Goal: Task Accomplishment & Management: Manage account settings

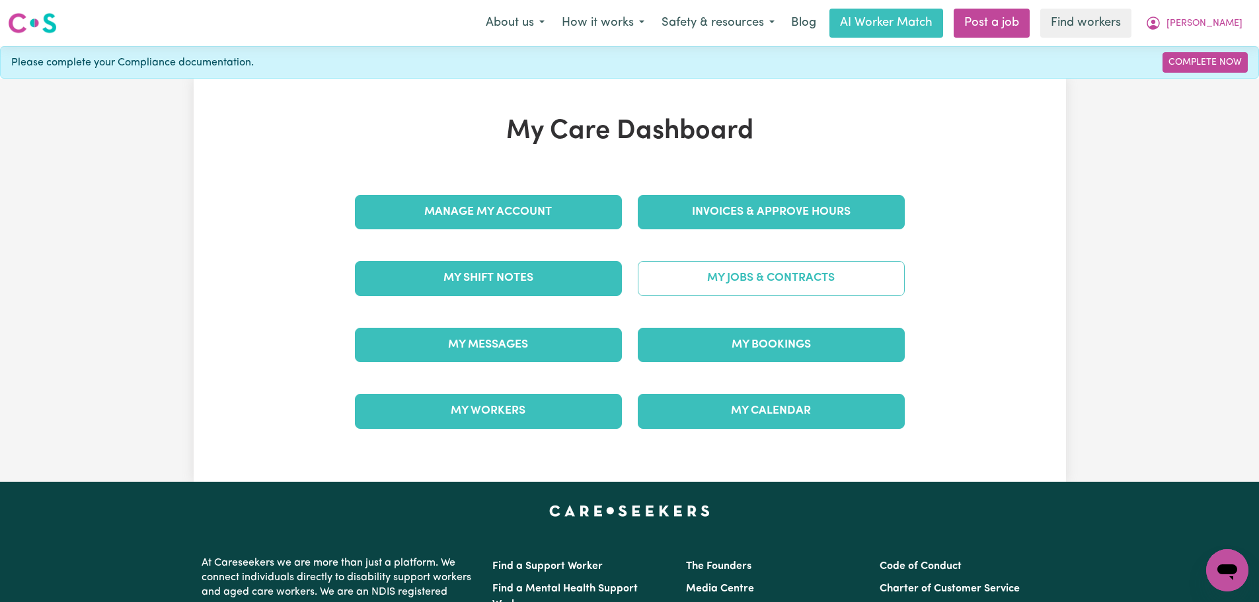
click at [752, 279] on link "My Jobs & Contracts" at bounding box center [771, 278] width 267 height 34
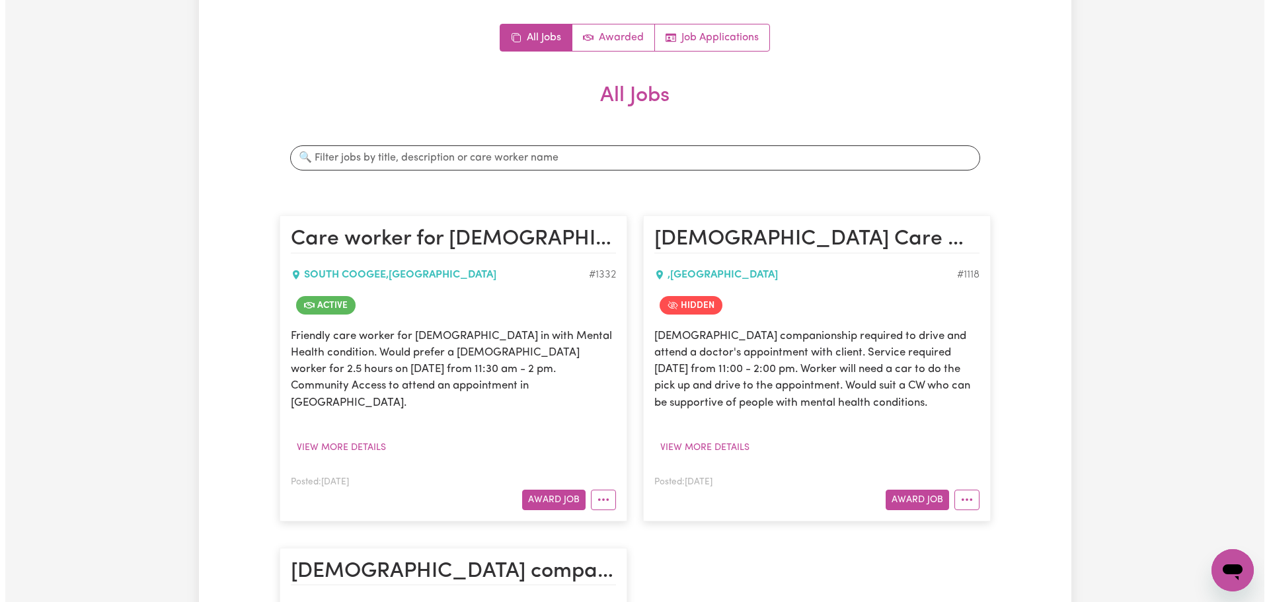
scroll to position [264, 0]
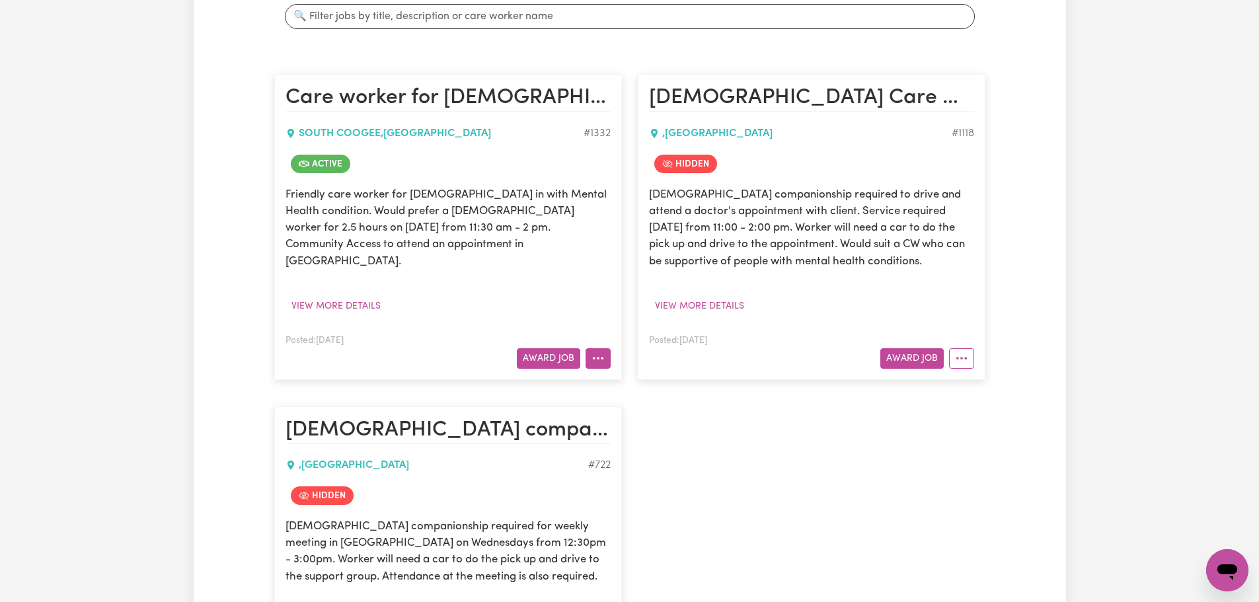
click at [604, 348] on button "More options" at bounding box center [598, 358] width 25 height 20
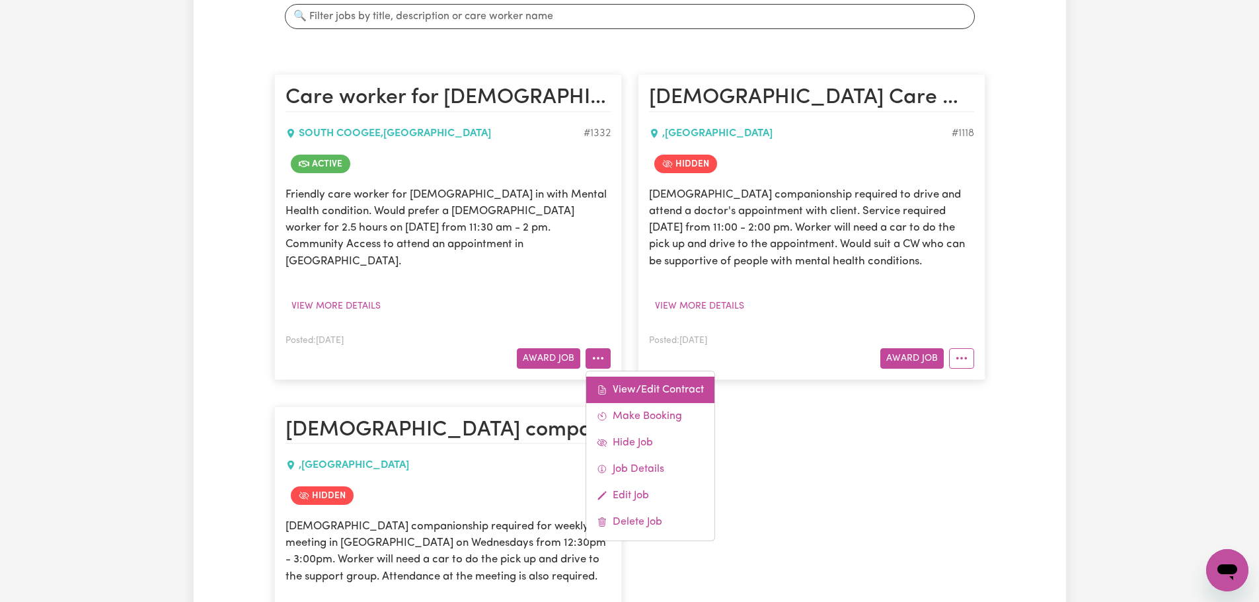
click at [650, 377] on link "View/Edit Contract" at bounding box center [650, 390] width 128 height 26
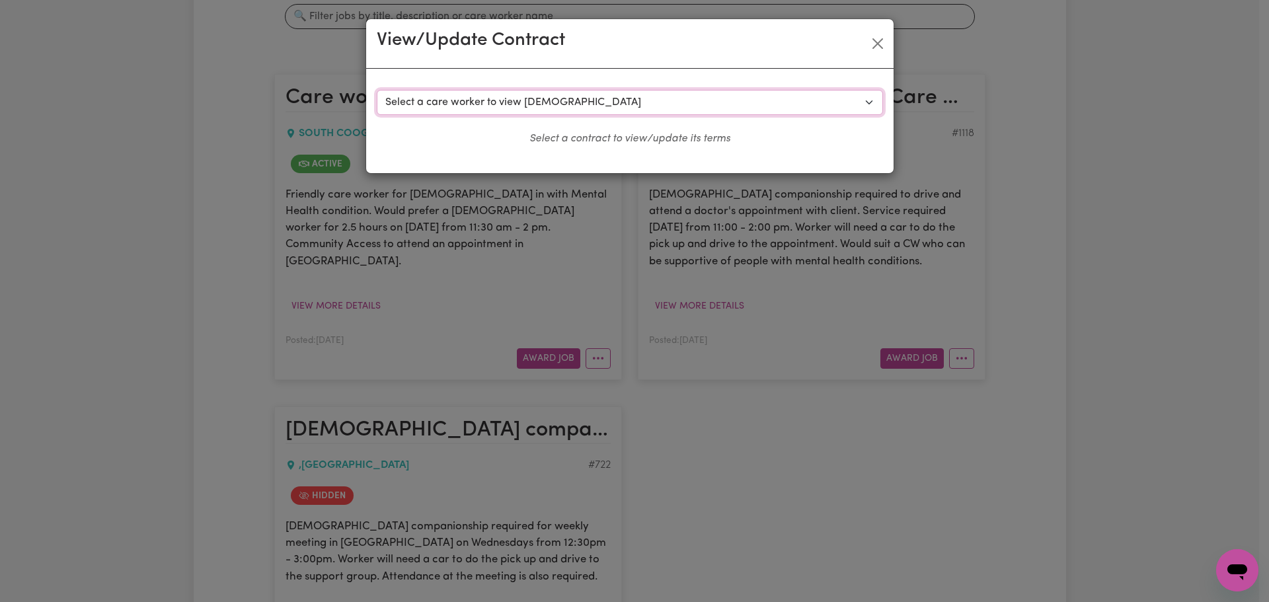
click at [533, 110] on select "Select a care worker to view [DEMOGRAPHIC_DATA] #757 - [PERSON_NAME] (contract …" at bounding box center [630, 102] width 506 height 25
select select "799"
click at [377, 90] on select "Select a care worker to view [DEMOGRAPHIC_DATA] #757 - [PERSON_NAME] (contract …" at bounding box center [630, 102] width 506 height 25
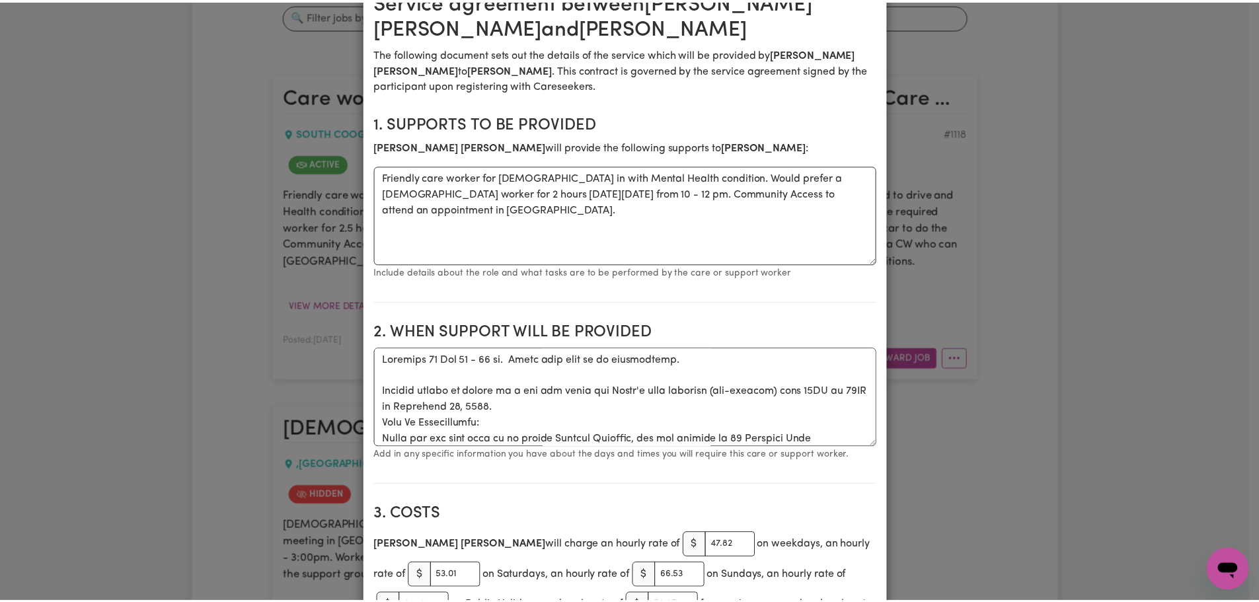
scroll to position [0, 0]
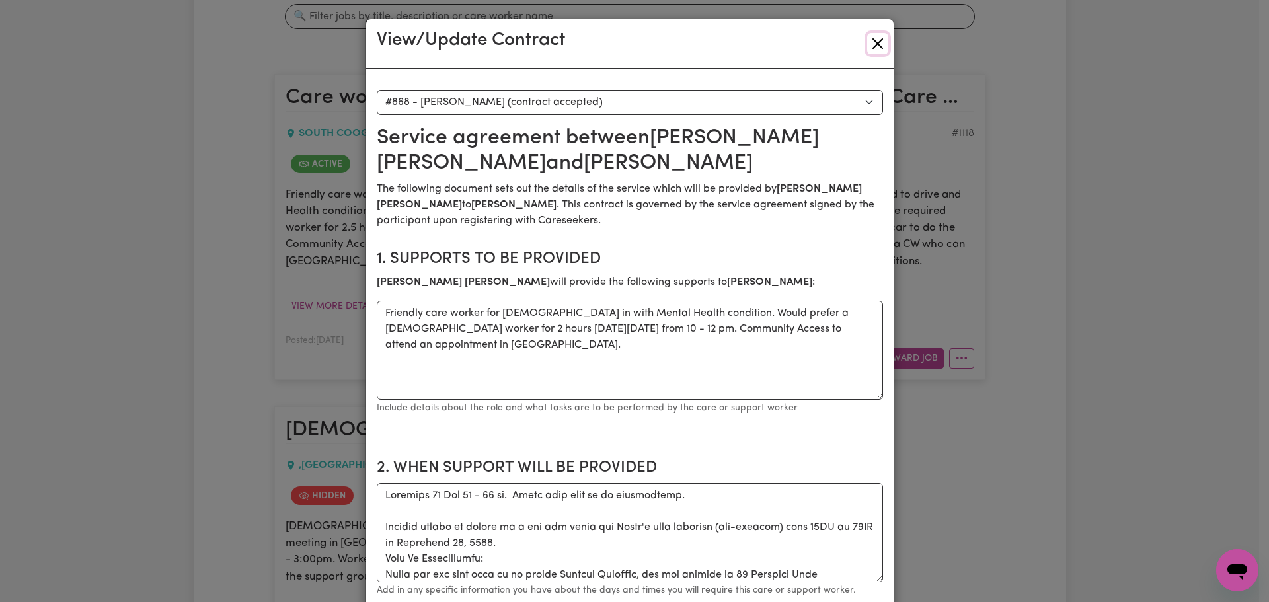
click at [871, 46] on button "Close" at bounding box center [877, 43] width 21 height 21
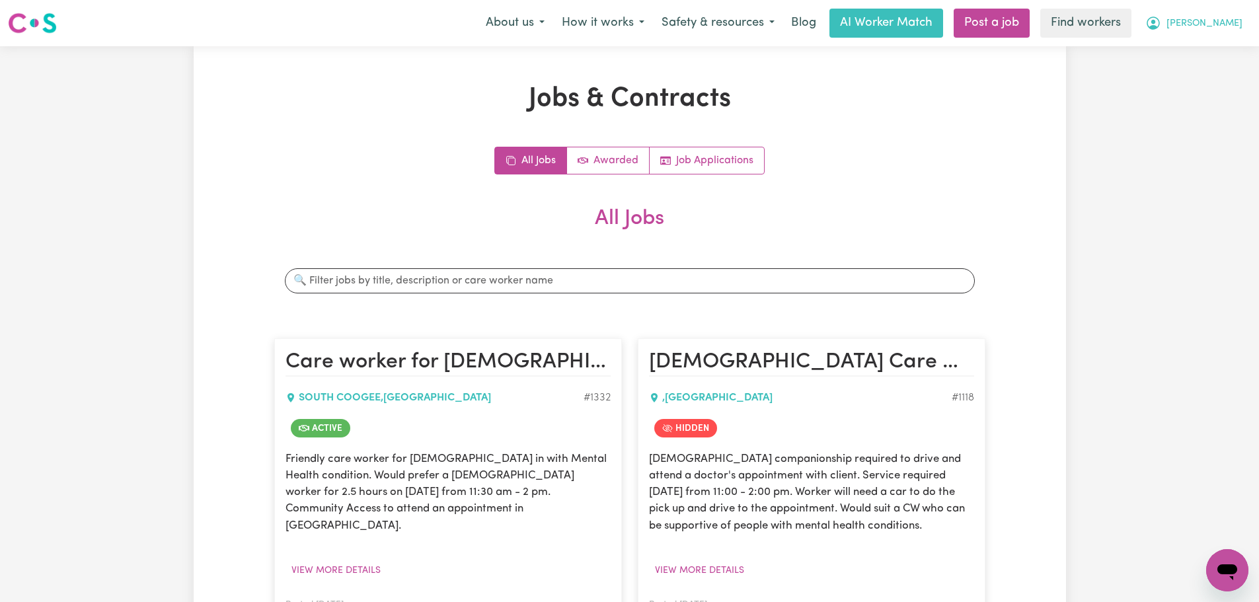
click at [1224, 32] on button "[PERSON_NAME]" at bounding box center [1194, 23] width 114 height 28
click at [1199, 81] on link "Logout" at bounding box center [1198, 75] width 104 height 25
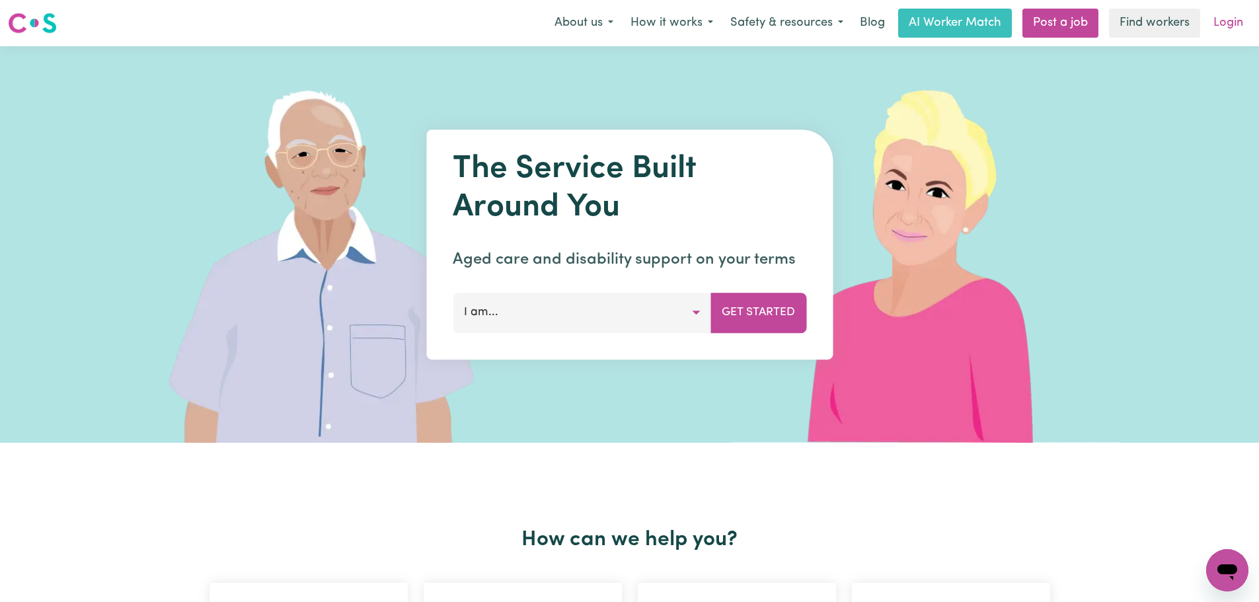
click at [1226, 19] on link "Login" at bounding box center [1229, 23] width 46 height 29
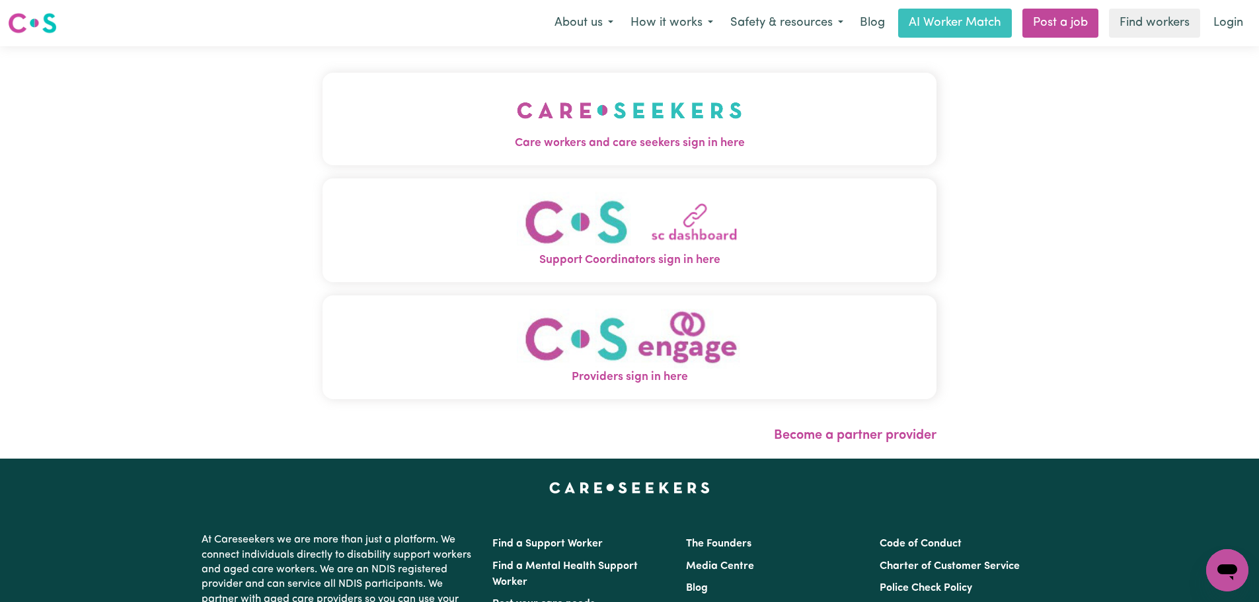
click at [517, 129] on img "Care workers and care seekers sign in here" at bounding box center [629, 110] width 225 height 49
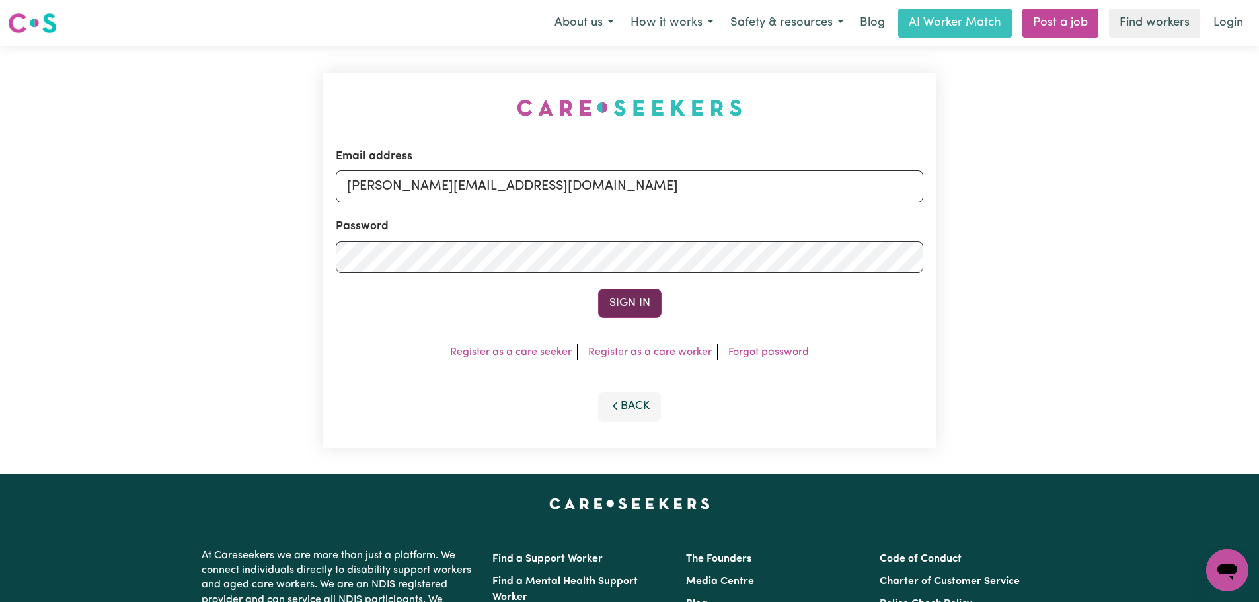
click at [617, 304] on button "Sign In" at bounding box center [629, 303] width 63 height 29
